Goal: Task Accomplishment & Management: Manage account settings

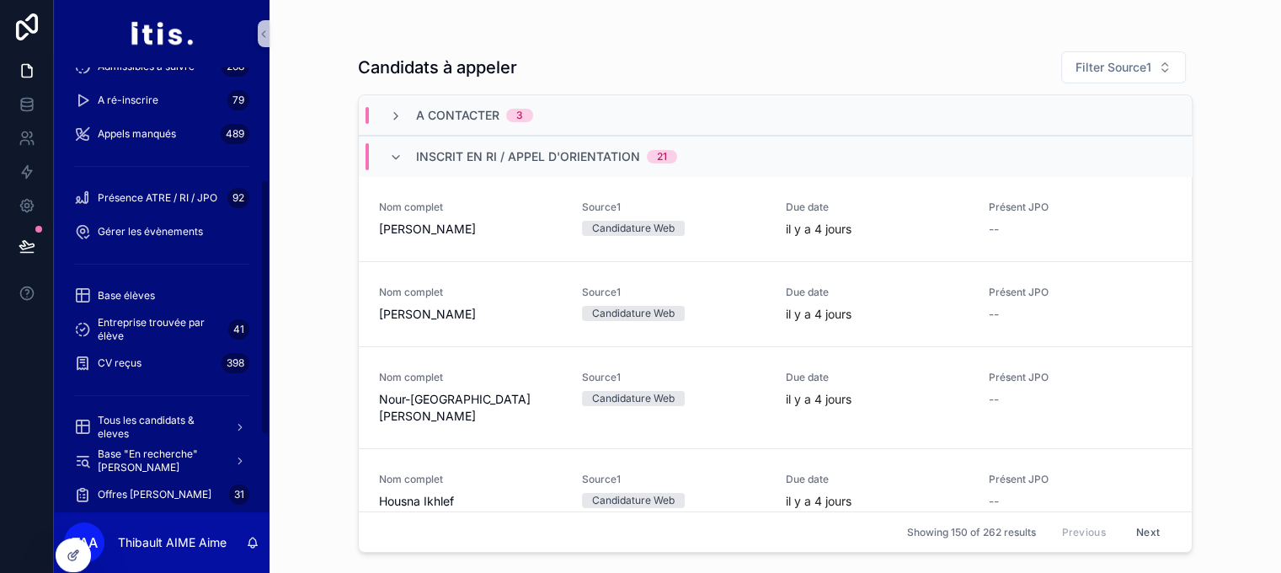
scroll to position [253, 0]
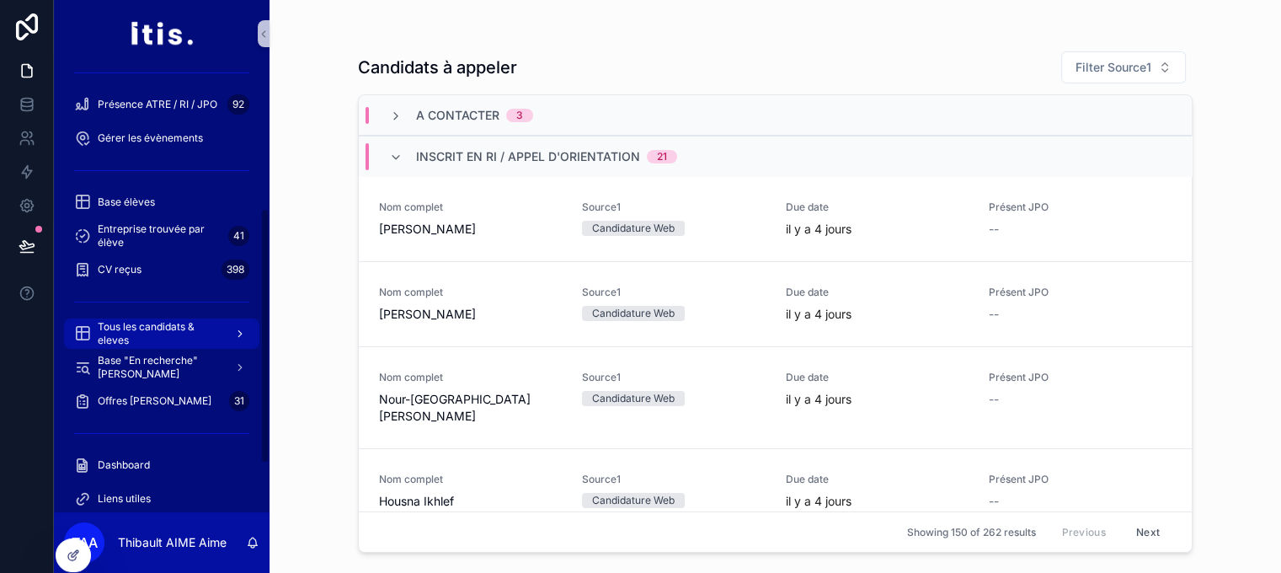
click at [191, 329] on span "Tous les candidats & eleves" at bounding box center [159, 333] width 123 height 27
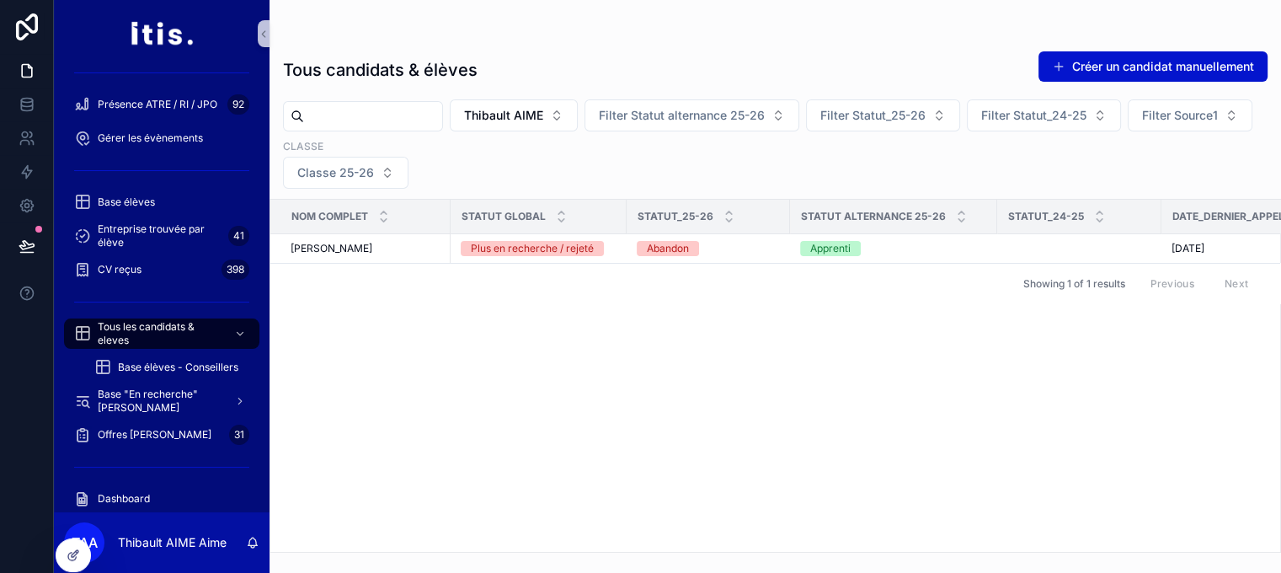
click at [425, 120] on input "scrollable content" at bounding box center [373, 116] width 138 height 24
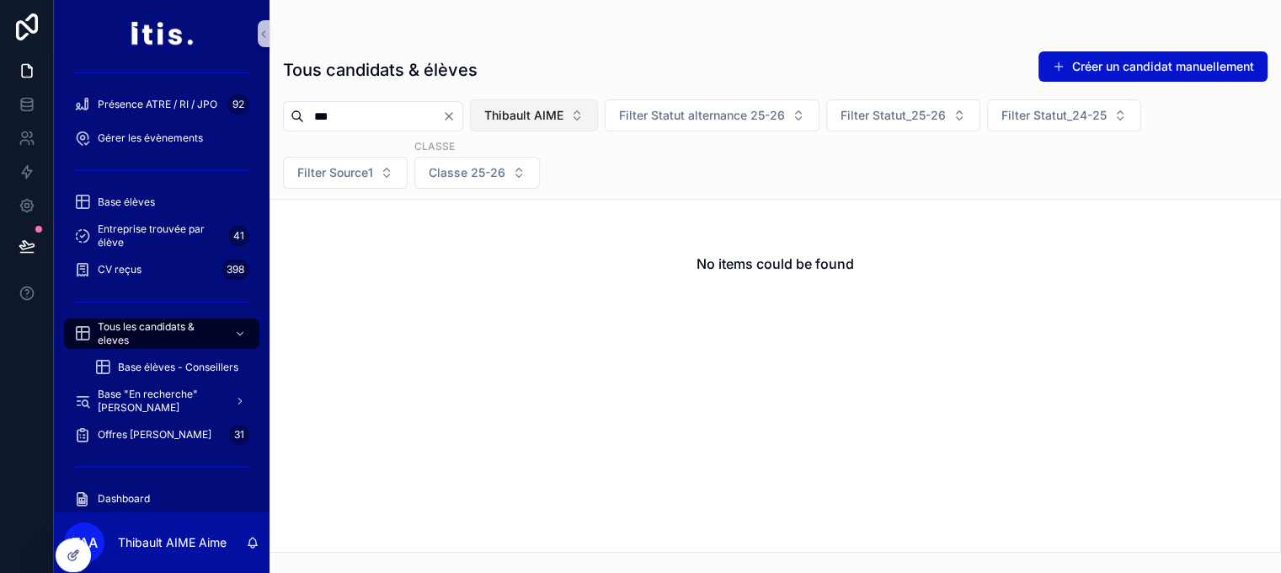
type input "***"
click at [584, 124] on button "Thibault AIME" at bounding box center [534, 115] width 128 height 32
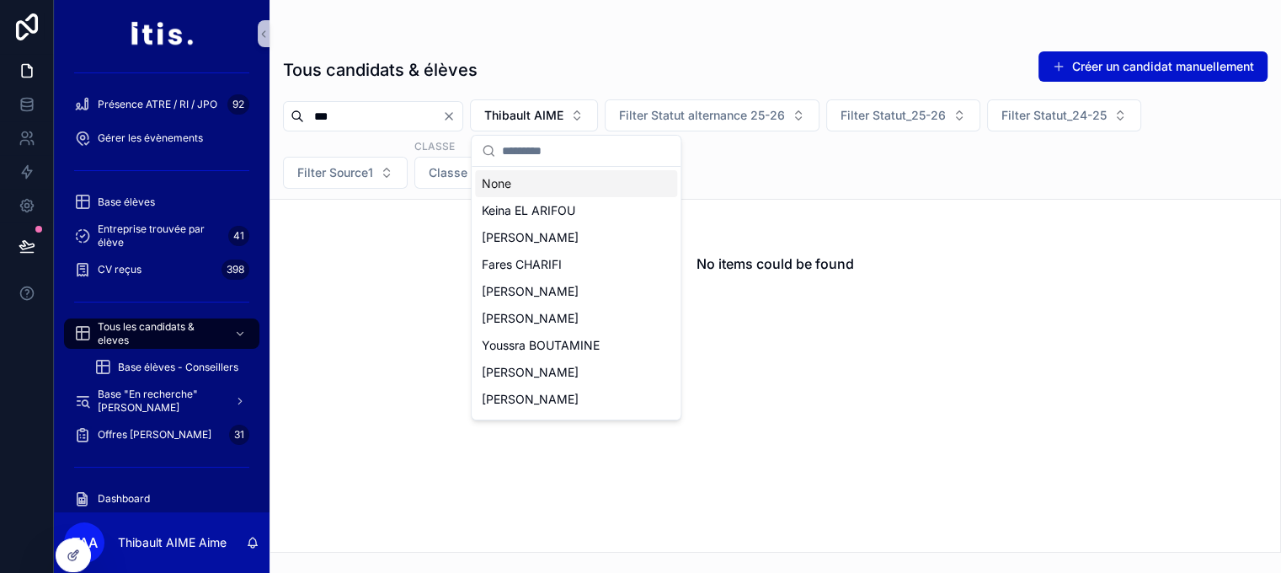
click at [549, 178] on div "None" at bounding box center [576, 183] width 202 height 27
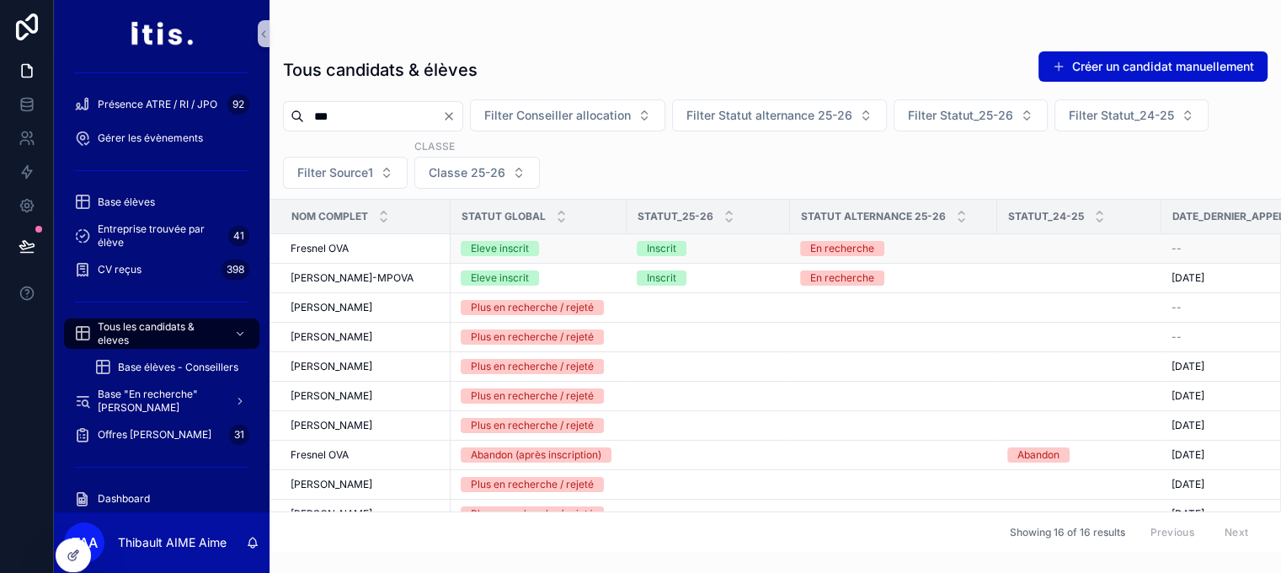
click at [401, 245] on div "Fresnel OVA Fresnel OVA" at bounding box center [366, 248] width 150 height 13
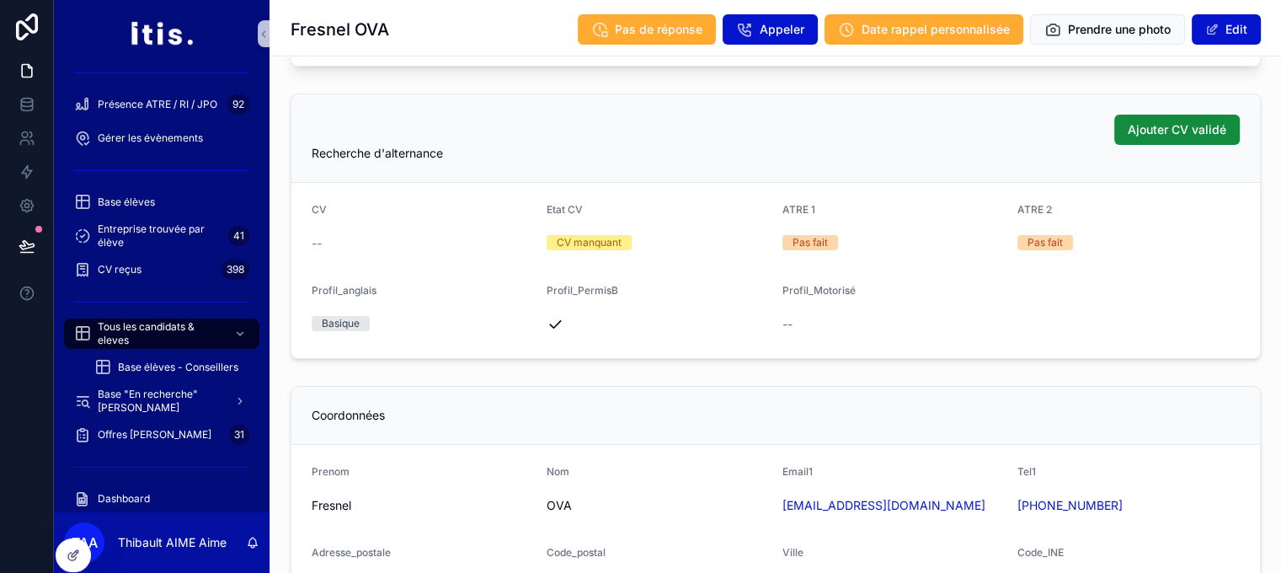
scroll to position [505, 0]
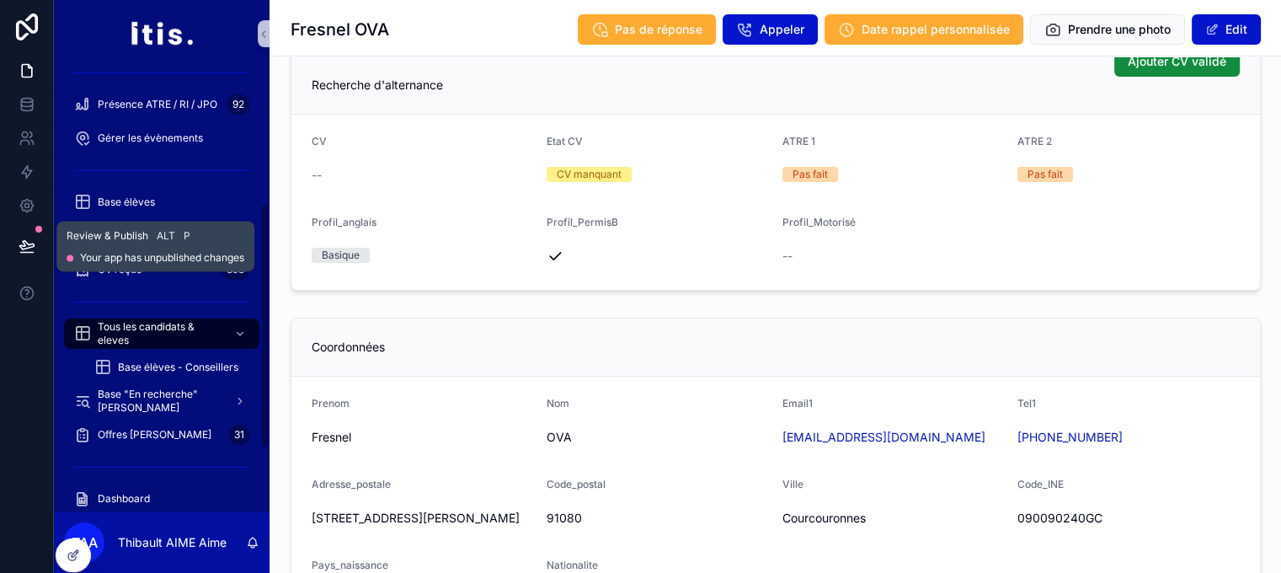
click at [28, 249] on icon at bounding box center [27, 246] width 17 height 17
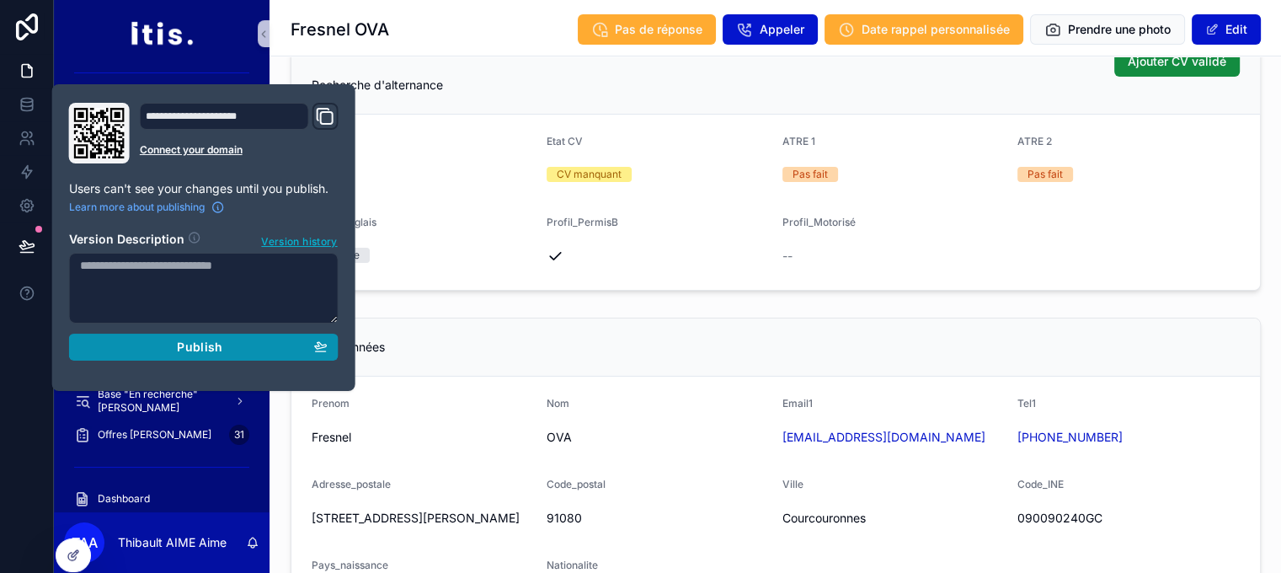
click at [291, 347] on div "Publish" at bounding box center [204, 347] width 248 height 15
